Goal: Task Accomplishment & Management: Complete application form

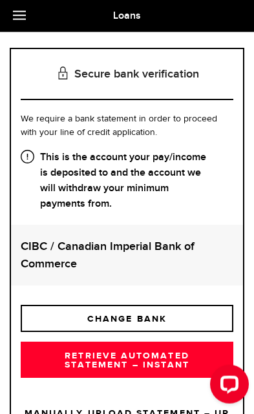
scroll to position [150, 0]
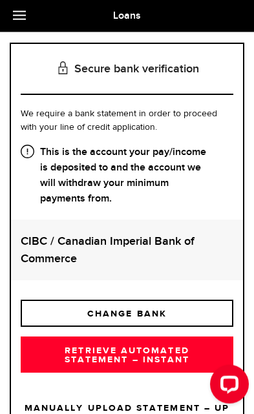
click at [156, 361] on link "RETRIEVE AUTOMATED STATEMENT – INSTANT" at bounding box center [127, 355] width 213 height 36
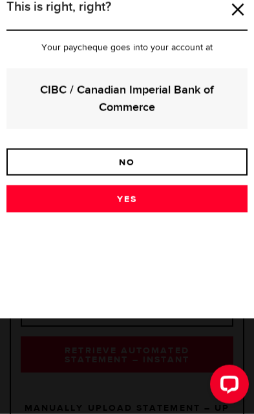
click at [132, 202] on link "Yes" at bounding box center [126, 199] width 241 height 27
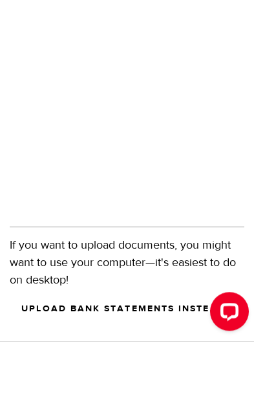
scroll to position [411, 0]
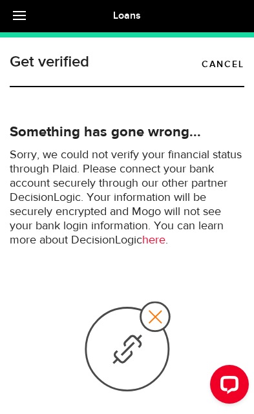
scroll to position [50, 0]
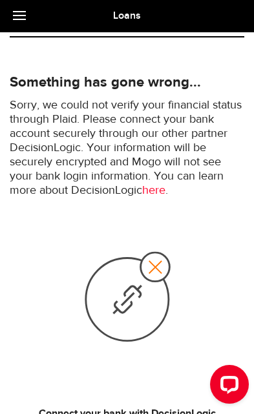
click at [127, 291] on use at bounding box center [127, 297] width 84 height 89
click at [136, 302] on icon at bounding box center [127, 297] width 90 height 95
click at [136, 301] on icon at bounding box center [127, 297] width 90 height 95
click at [181, 401] on div "Connect your bank with DecisionLogic Connect your bank" at bounding box center [127, 339] width 235 height 257
click at [228, 388] on div "Open LiveChat chat widget" at bounding box center [229, 384] width 21 height 21
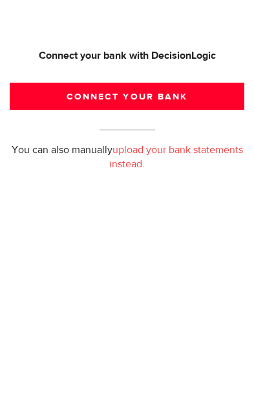
scroll to position [230, 0]
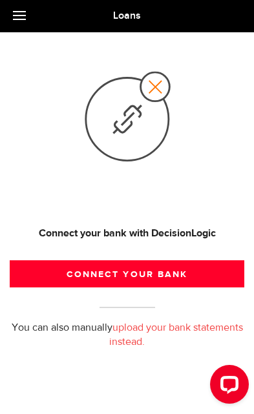
click at [153, 275] on button "Connect your bank" at bounding box center [127, 274] width 235 height 27
click at [131, 274] on button "Connect your bank" at bounding box center [127, 274] width 235 height 27
click at [116, 274] on button "Connect your bank" at bounding box center [127, 274] width 235 height 27
